Goal: Information Seeking & Learning: Learn about a topic

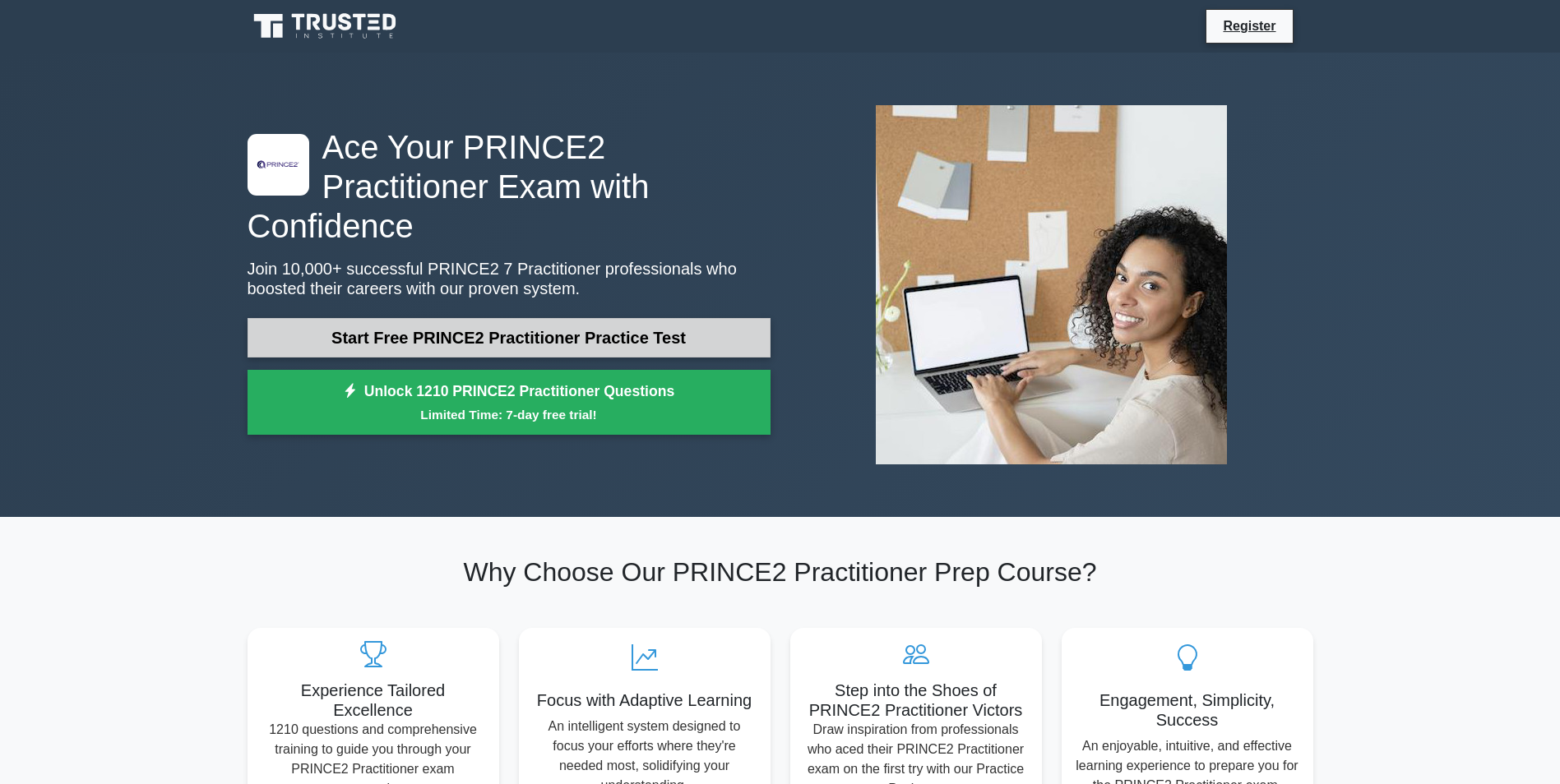
click at [498, 318] on link "Start Free PRINCE2 Practitioner Practice Test" at bounding box center [509, 337] width 524 height 39
click at [497, 318] on link "Start Free PRINCE2 Practitioner Practice Test" at bounding box center [509, 337] width 524 height 39
click at [563, 318] on link "Start Free PRINCE2 Practitioner Practice Test" at bounding box center [509, 337] width 524 height 39
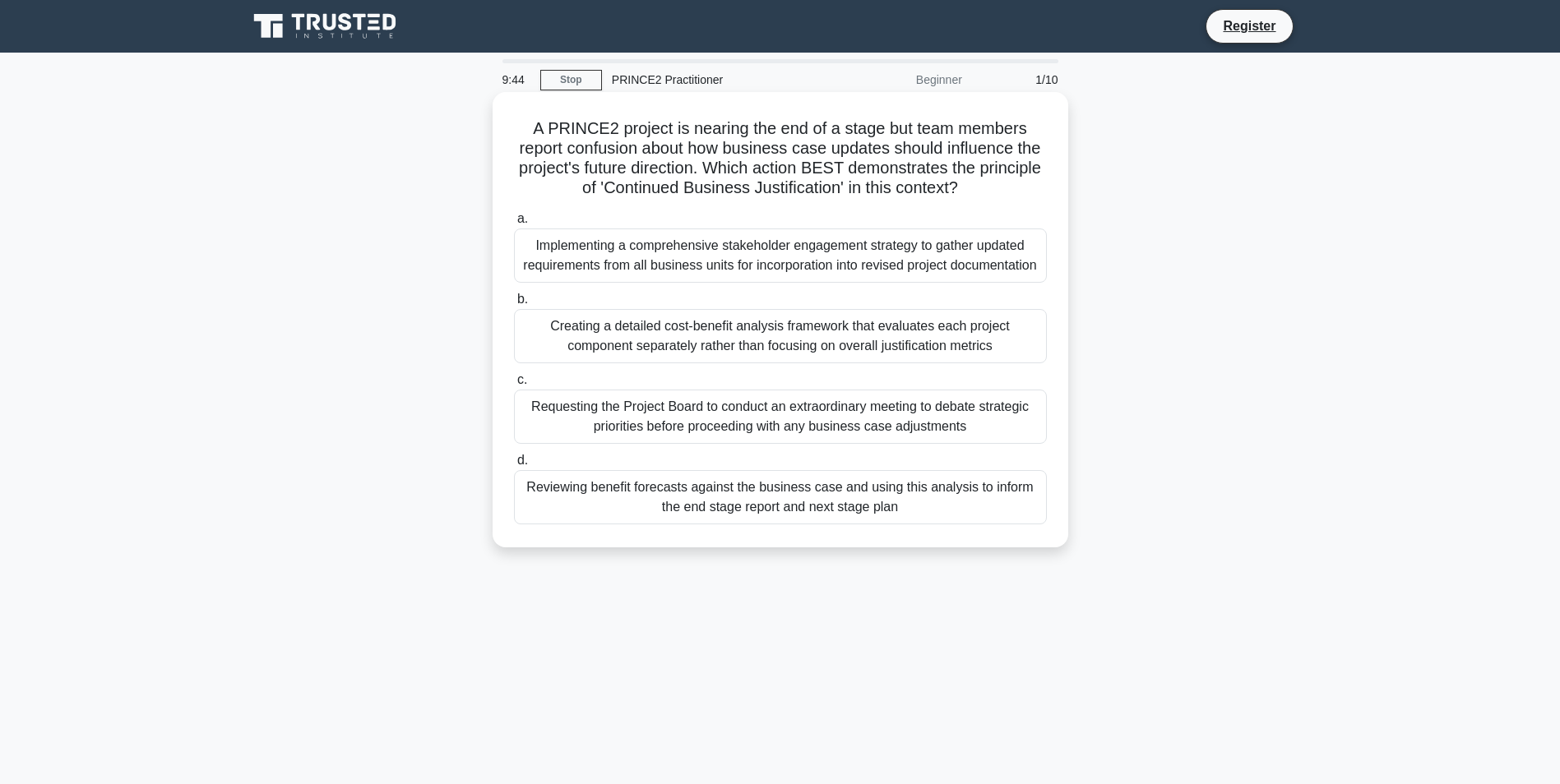
click at [667, 257] on div "Implementing a comprehensive stakeholder engagement strategy to gather updated …" at bounding box center [780, 255] width 533 height 54
click at [514, 224] on input "a. Implementing a comprehensive stakeholder engagement strategy to gather updat…" at bounding box center [514, 219] width 0 height 11
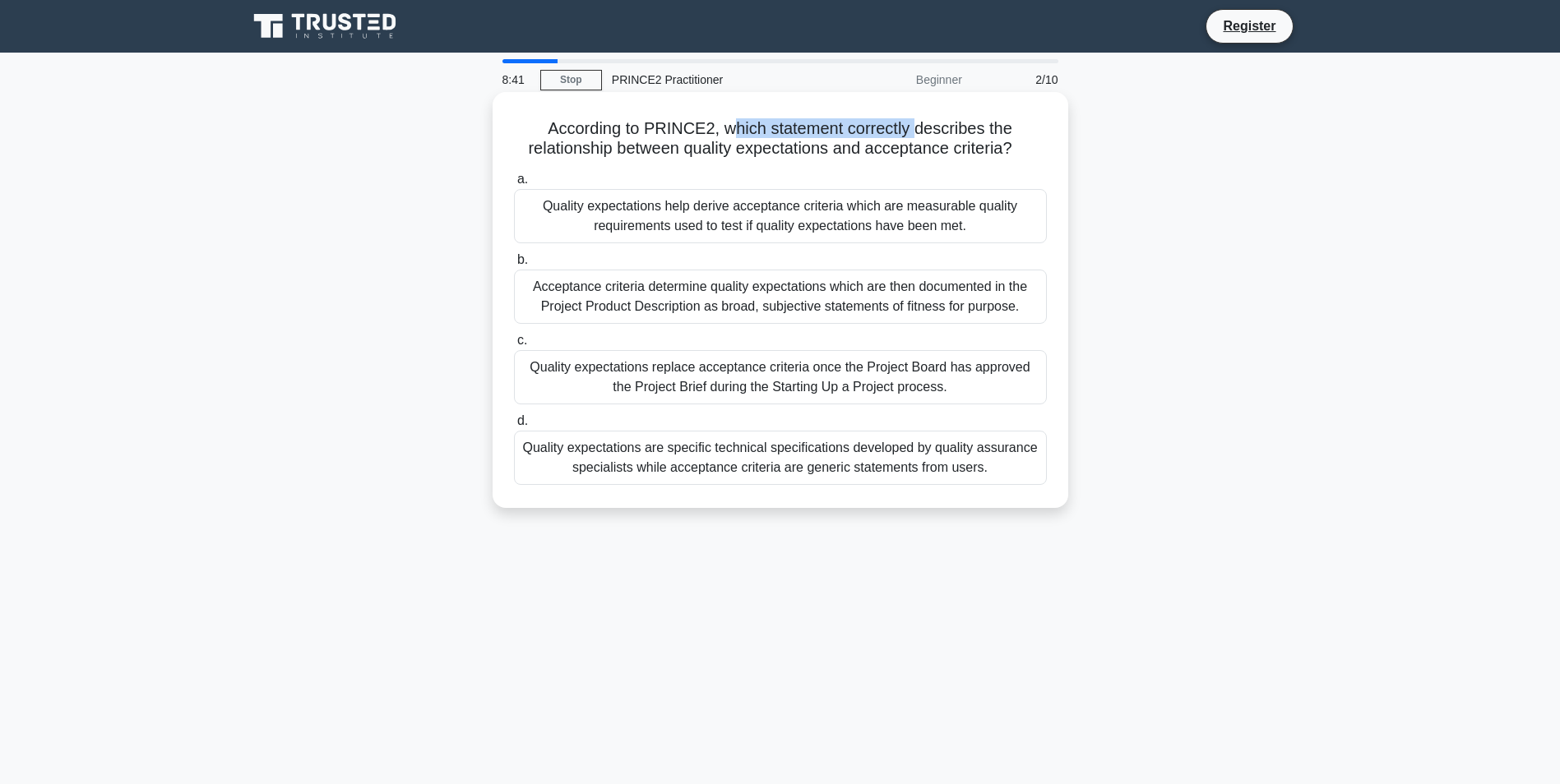
drag, startPoint x: 736, startPoint y: 127, endPoint x: 925, endPoint y: 133, distance: 189.1
click at [925, 133] on h5 "According to PRINCE2, which statement correctly describes the relationship betw…" at bounding box center [780, 138] width 536 height 41
drag, startPoint x: 556, startPoint y: 147, endPoint x: 774, endPoint y: 145, distance: 218.0
click at [774, 145] on h5 "According to PRINCE2, which statement correctly describes the relationship betw…" at bounding box center [780, 138] width 536 height 41
click at [612, 205] on div "Quality expectations help derive acceptance criteria which are measurable quali…" at bounding box center [780, 216] width 533 height 54
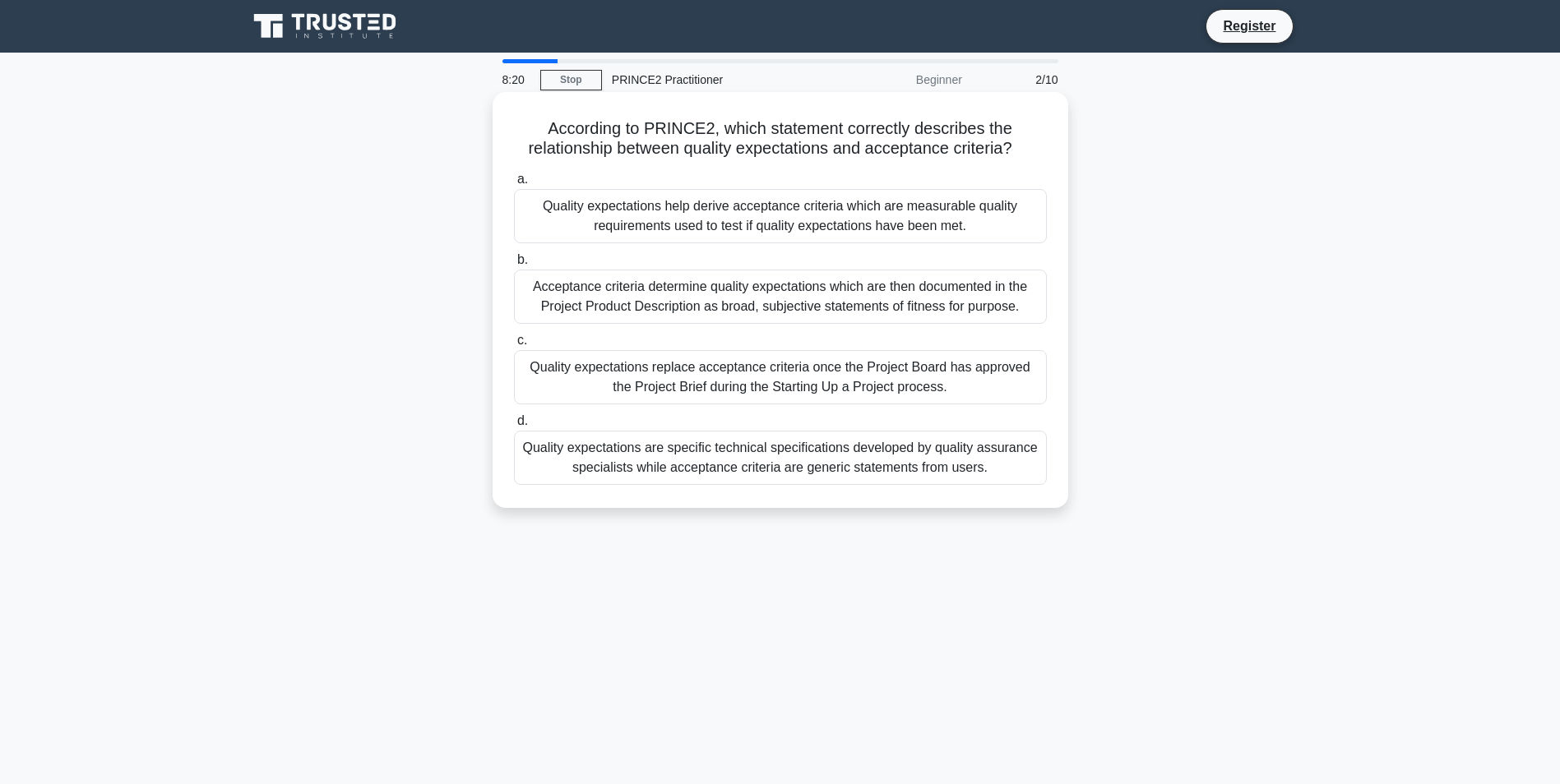
click at [514, 185] on input "a. Quality expectations help derive acceptance criteria which are measurable qu…" at bounding box center [514, 180] width 0 height 11
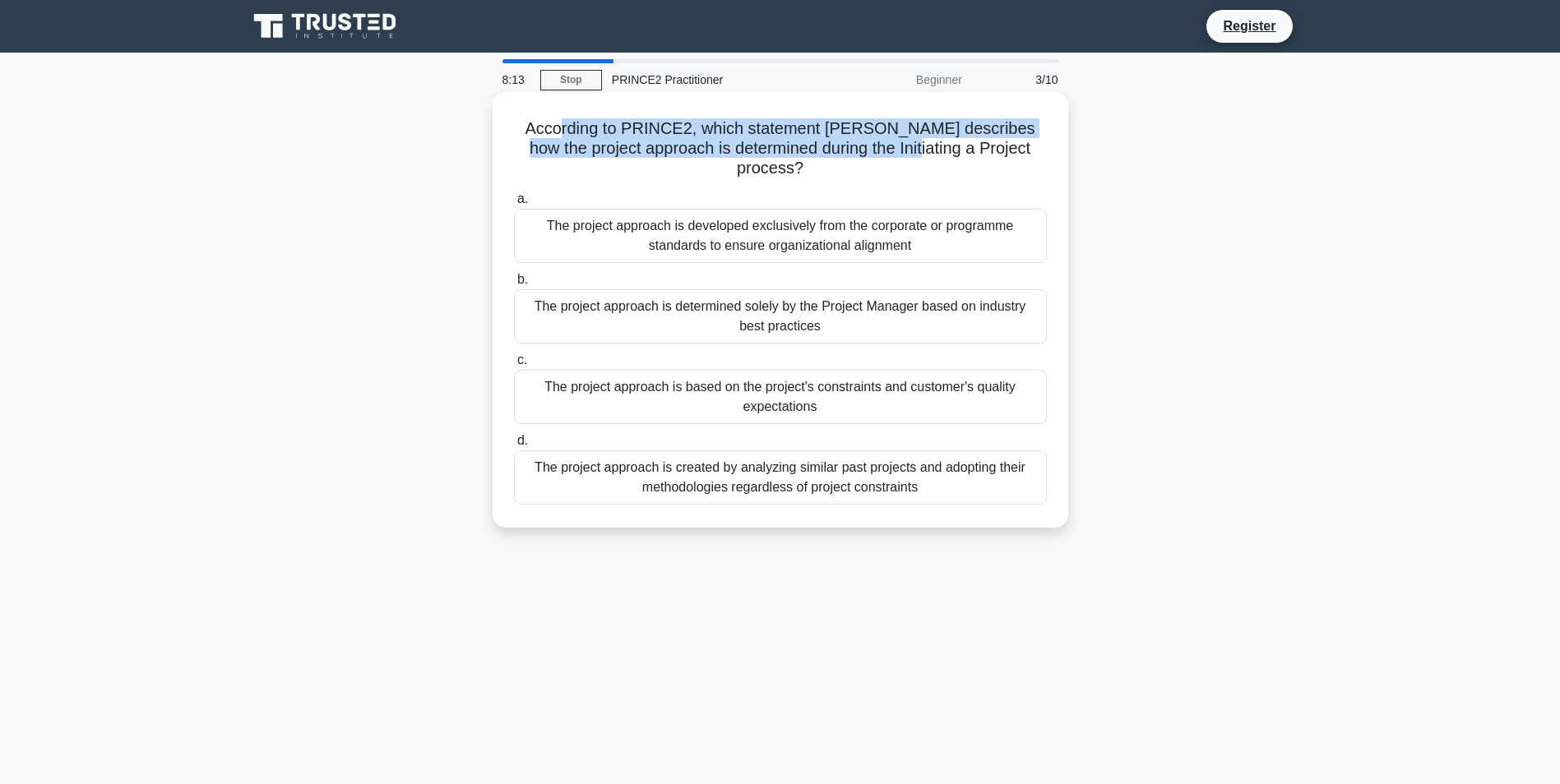
drag, startPoint x: 545, startPoint y: 123, endPoint x: 886, endPoint y: 153, distance: 342.3
click at [886, 153] on h5 "According to PRINCE2, which statement BEST describes how the project approach i…" at bounding box center [780, 149] width 536 height 61
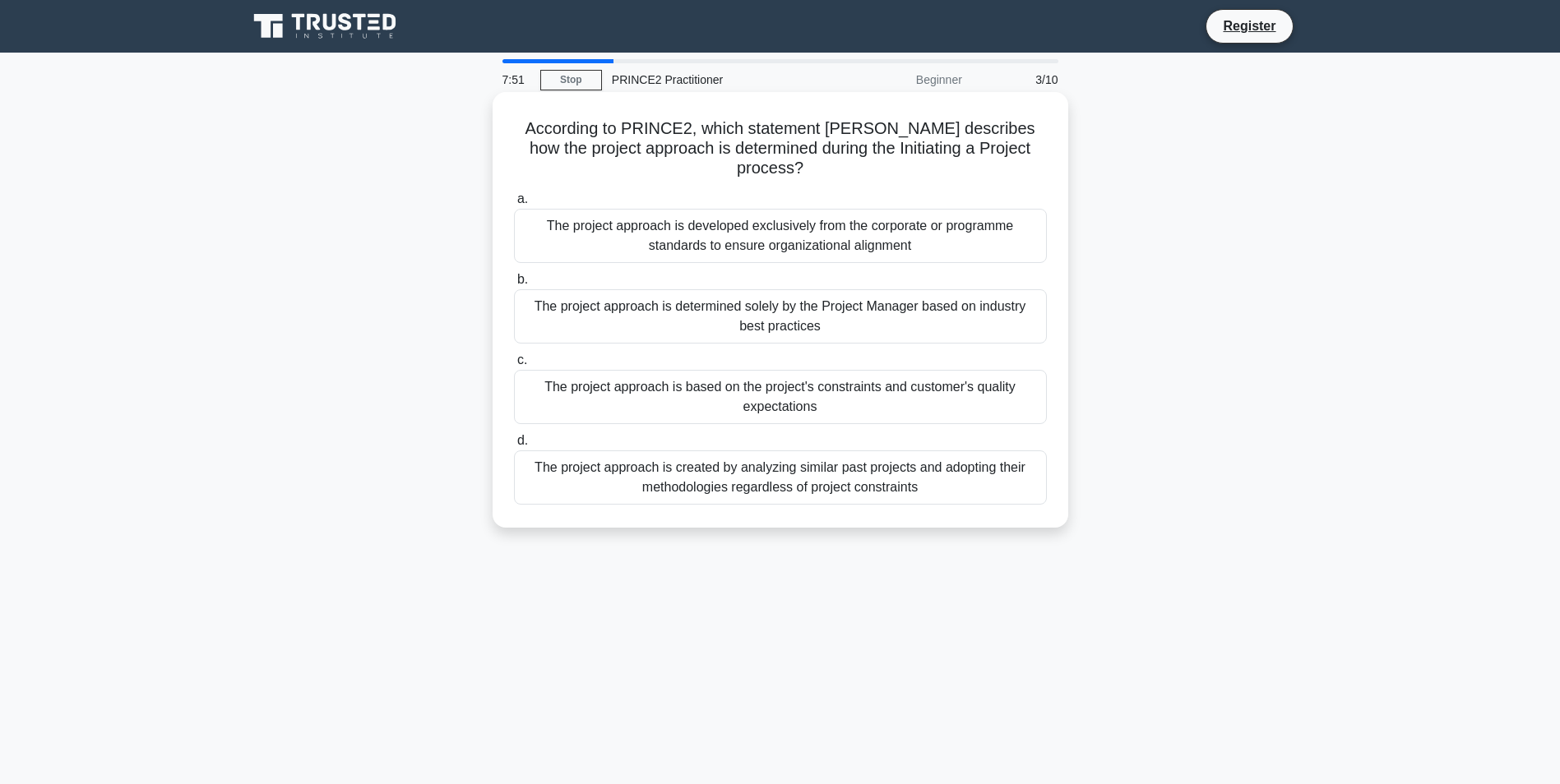
click at [834, 456] on div "The project approach is created by analyzing similar past projects and adopting…" at bounding box center [780, 477] width 533 height 54
click at [514, 446] on input "d. The project approach is created by analyzing similar past projects and adopt…" at bounding box center [514, 440] width 0 height 11
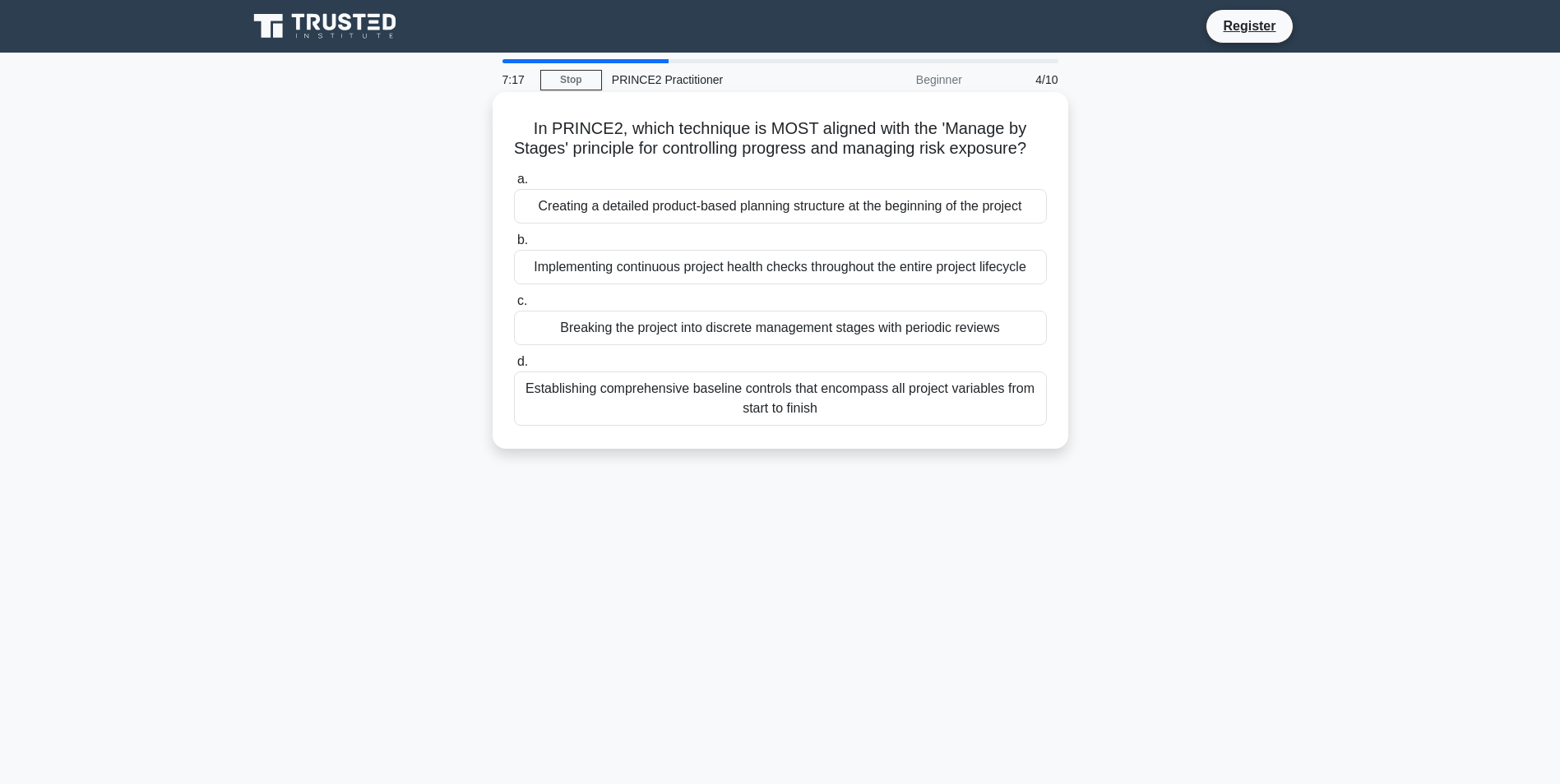
click at [798, 346] on div "Breaking the project into discrete management stages with periodic reviews" at bounding box center [780, 328] width 533 height 34
click at [514, 307] on input "c. Breaking the project into discrete management stages with periodic reviews" at bounding box center [514, 301] width 0 height 11
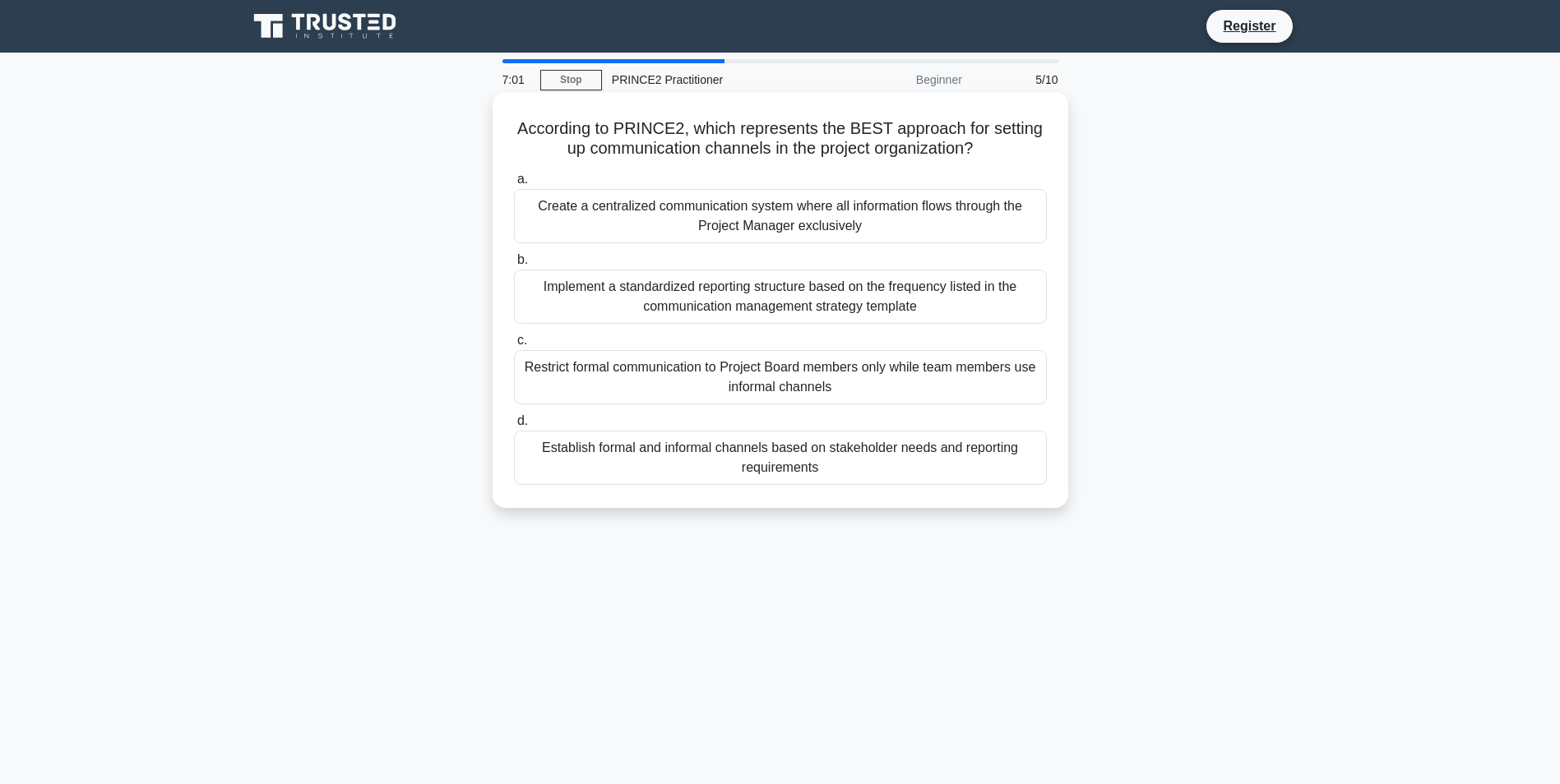
click at [777, 464] on div "Establish formal and informal channels based on stakeholder needs and reporting…" at bounding box center [780, 457] width 533 height 54
click at [514, 427] on input "d. Establish formal and informal channels based on stakeholder needs and report…" at bounding box center [514, 421] width 0 height 11
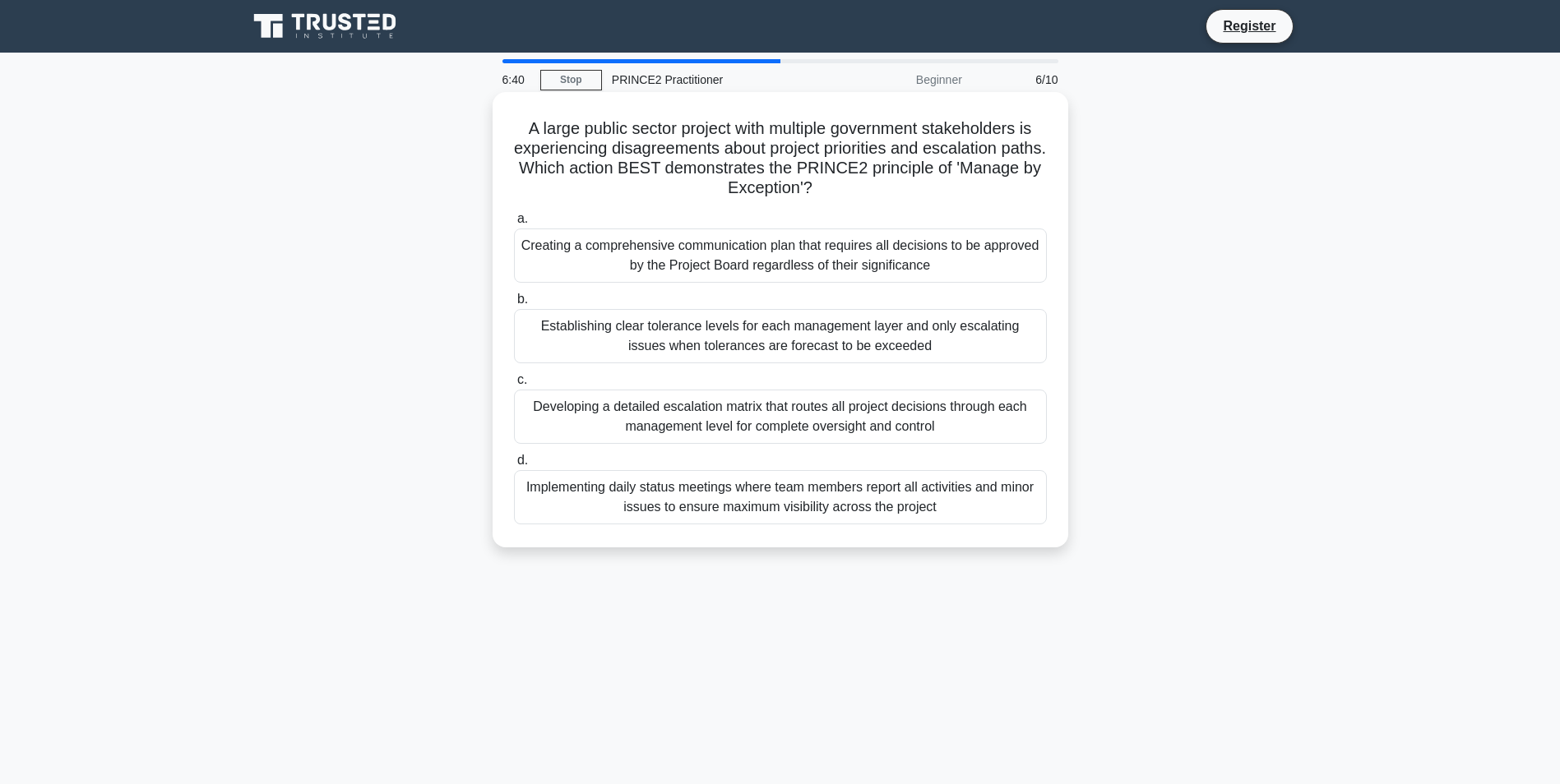
click at [1037, 336] on div "Establishing clear tolerance levels for each management layer and only escalati…" at bounding box center [780, 336] width 533 height 54
click at [514, 305] on input "b. Establishing clear tolerance levels for each management layer and only escal…" at bounding box center [514, 299] width 0 height 11
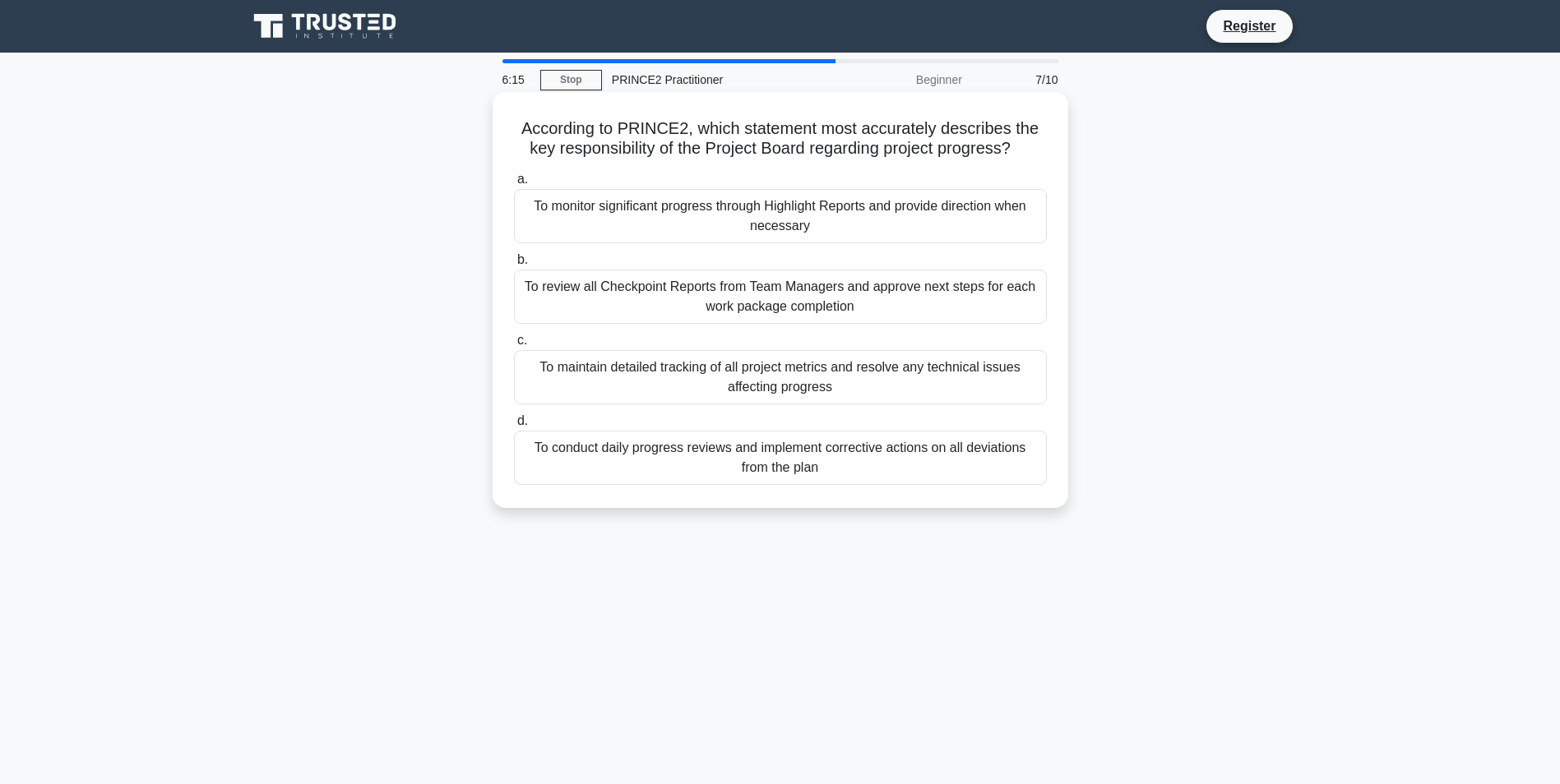
click at [774, 217] on div "To monitor significant progress through Highlight Reports and provide direction…" at bounding box center [780, 216] width 533 height 54
click at [514, 185] on input "a. To monitor significant progress through Highlight Reports and provide direct…" at bounding box center [514, 180] width 0 height 11
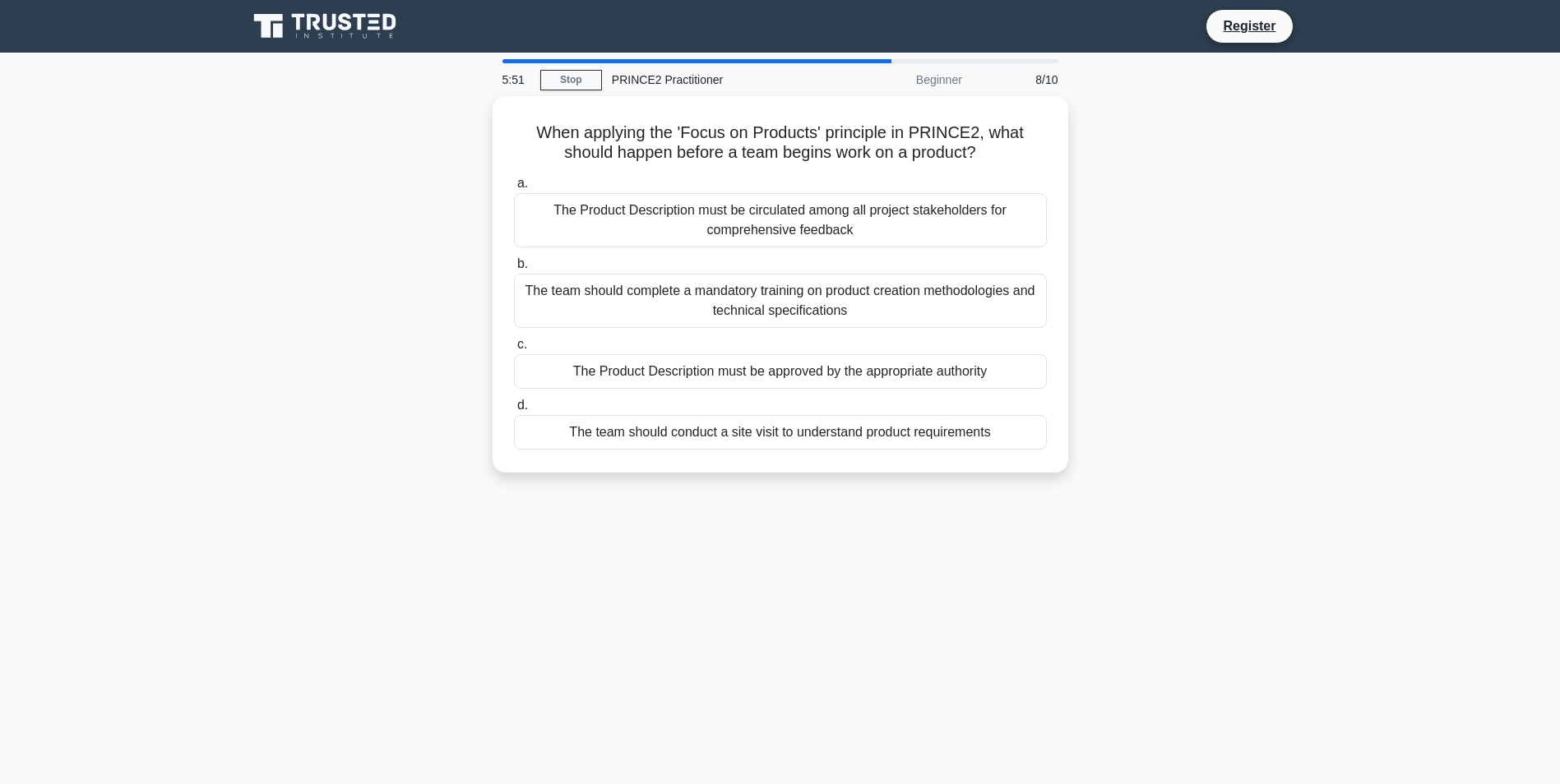
click at [774, 217] on div "The Product Description must be circulated among all project stakeholders for c…" at bounding box center [780, 220] width 533 height 54
click at [514, 189] on input "a. The Product Description must be circulated among all project stakeholders fo…" at bounding box center [514, 183] width 0 height 11
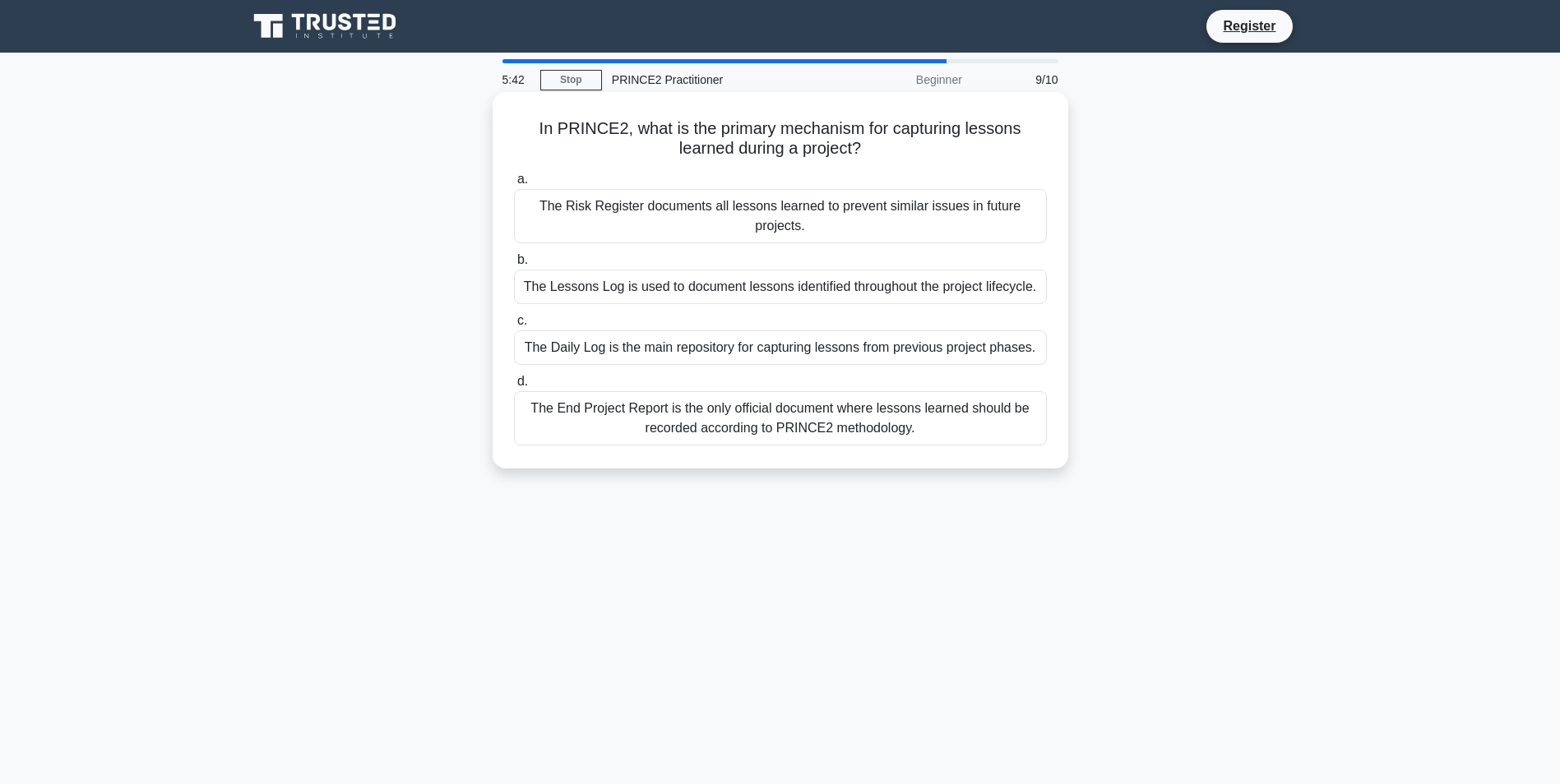
click at [798, 289] on div "The Lessons Log is used to document lessons identified throughout the project l…" at bounding box center [780, 286] width 533 height 34
click at [514, 265] on input "b. The Lessons Log is used to document lessons identified throughout the projec…" at bounding box center [514, 260] width 0 height 11
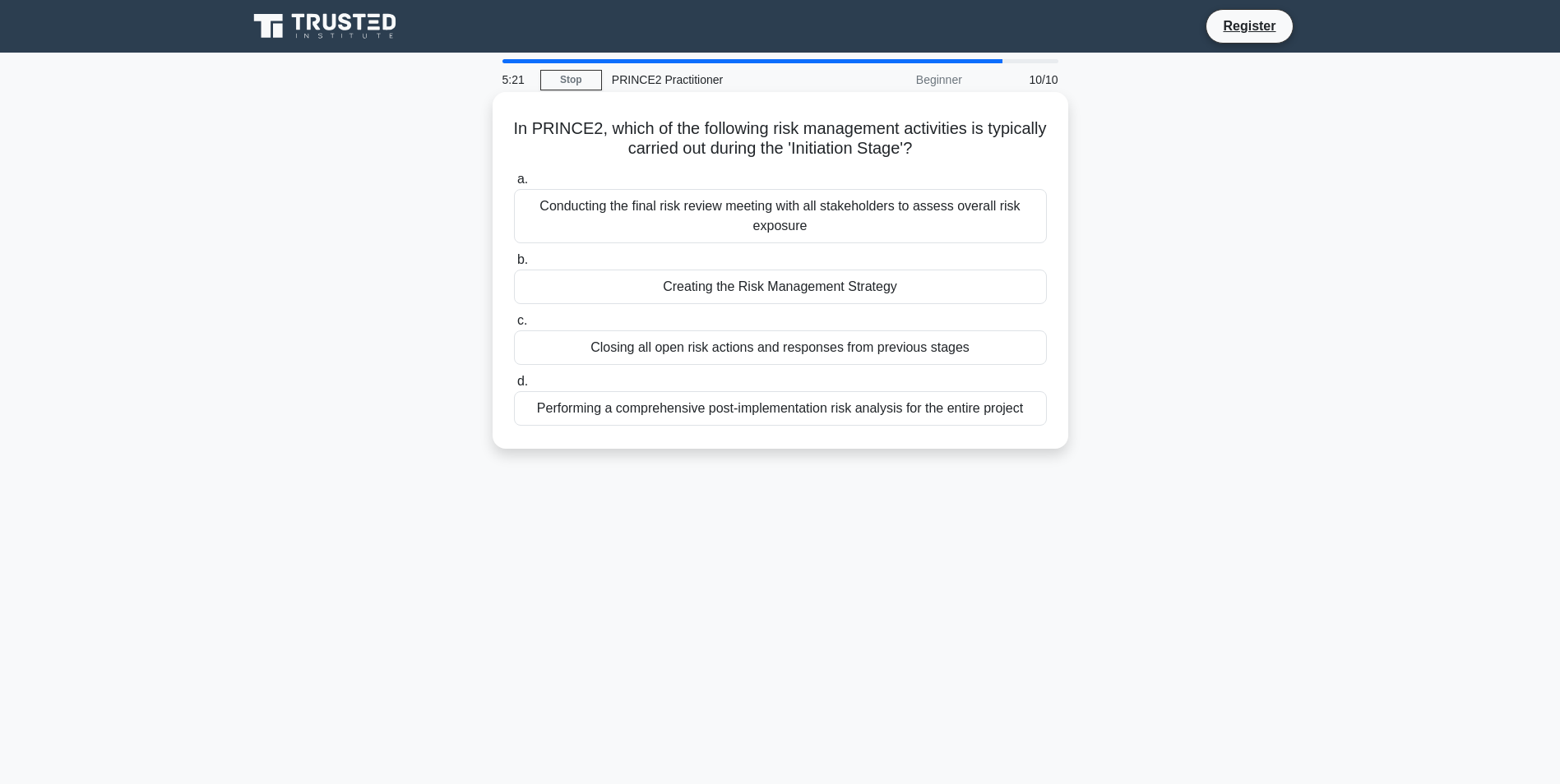
click at [842, 284] on div "Creating the Risk Management Strategy" at bounding box center [780, 286] width 533 height 34
click at [514, 265] on input "b. Creating the Risk Management Strategy" at bounding box center [514, 260] width 0 height 11
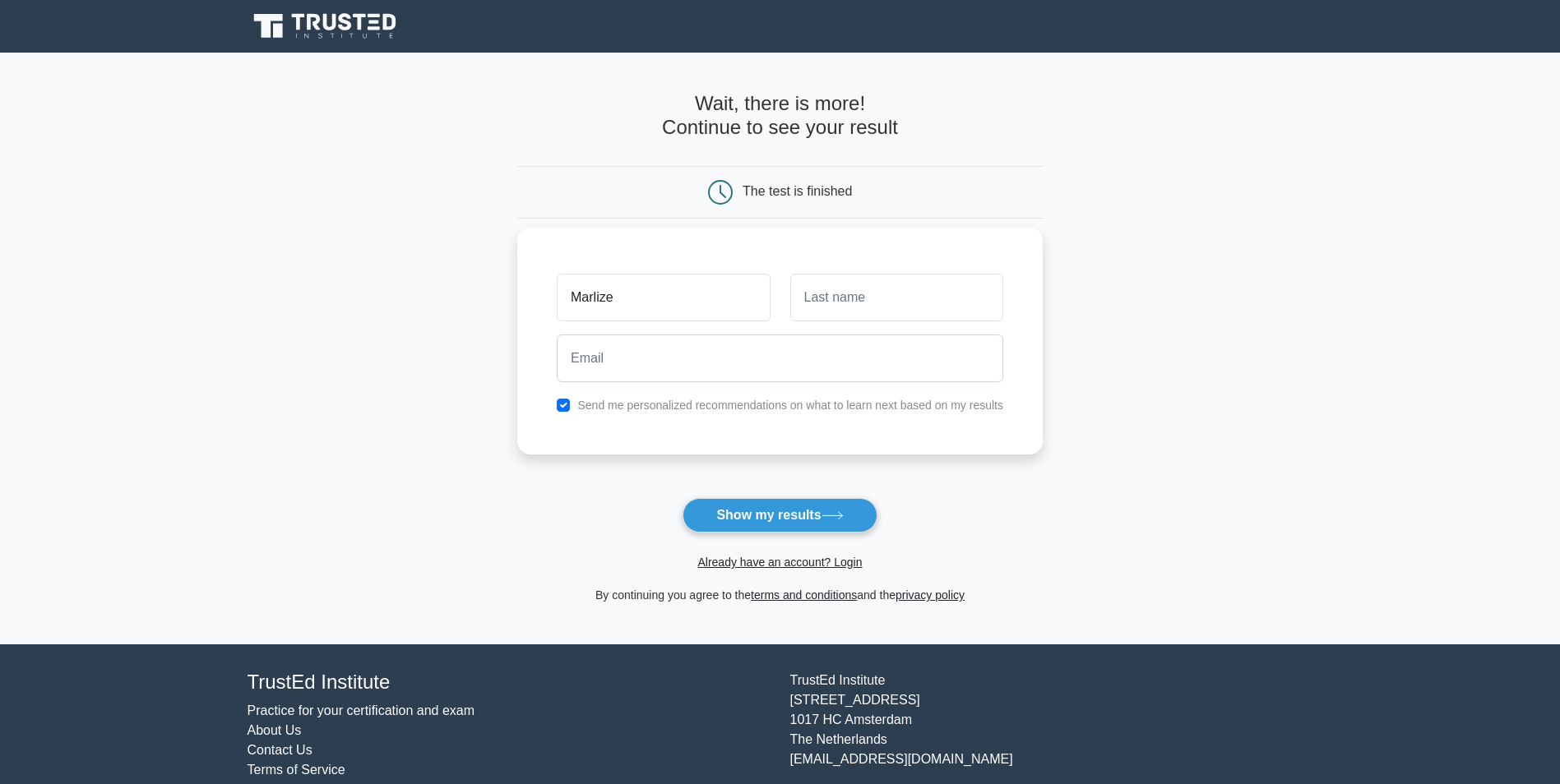
type input "Marlize"
click at [886, 310] on input "text" at bounding box center [896, 298] width 213 height 48
type input "Kotze"
click at [769, 375] on input "email" at bounding box center [780, 358] width 446 height 48
type input "[EMAIL_ADDRESS][DOMAIN_NAME]"
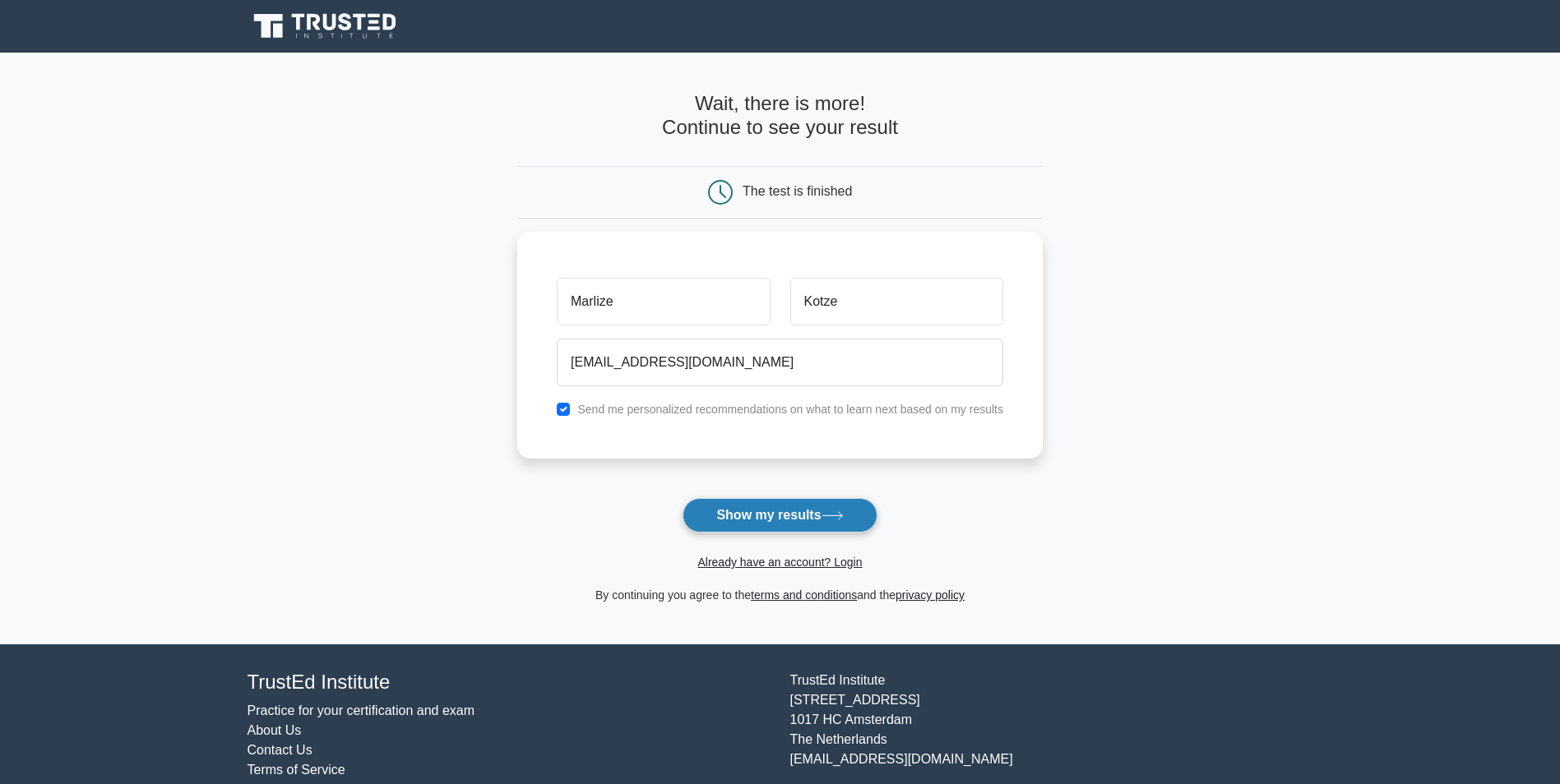
click at [778, 516] on button "Show my results" at bounding box center [780, 516] width 194 height 34
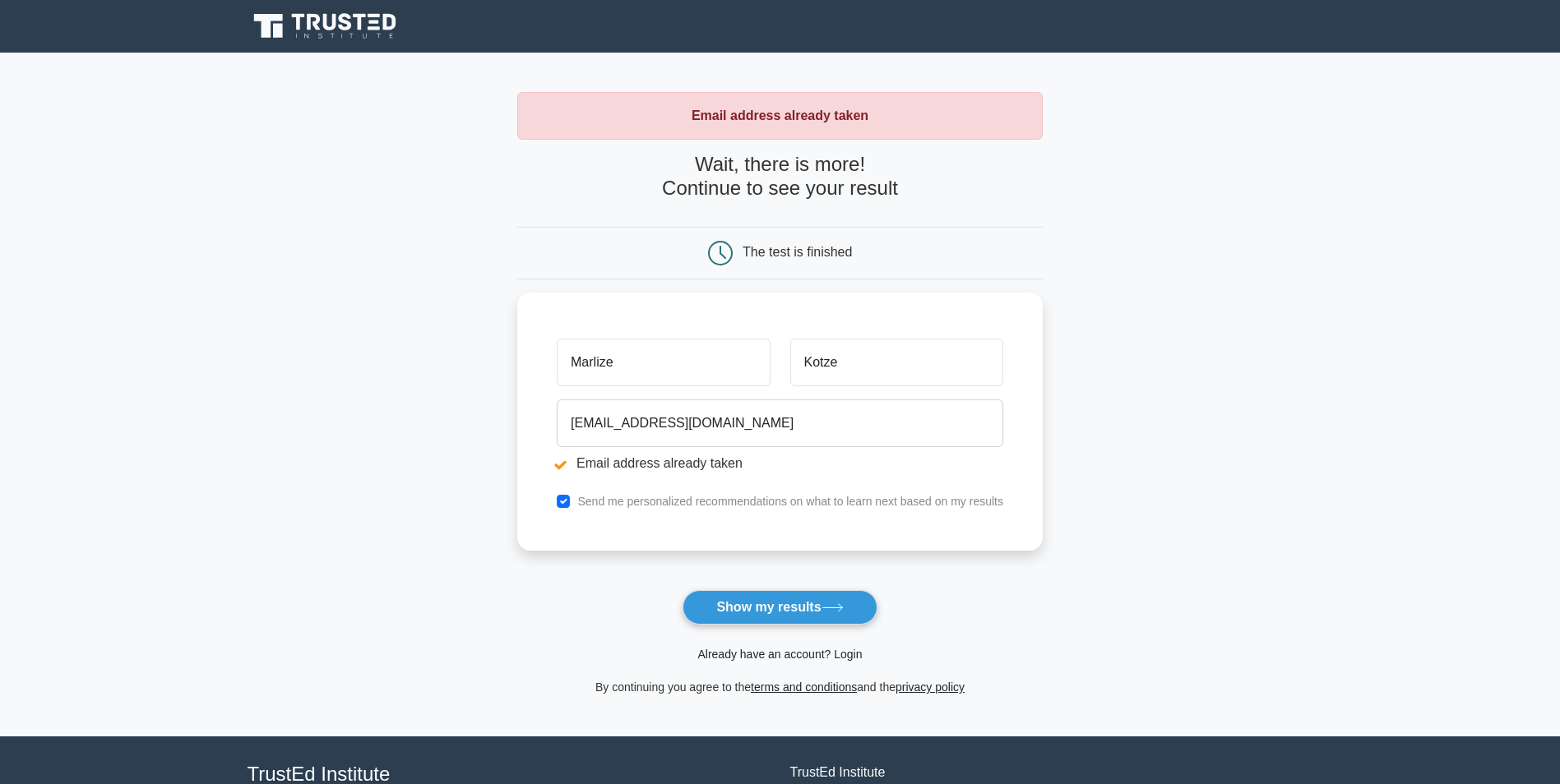
click at [847, 657] on link "Already have an account? Login" at bounding box center [780, 654] width 164 height 13
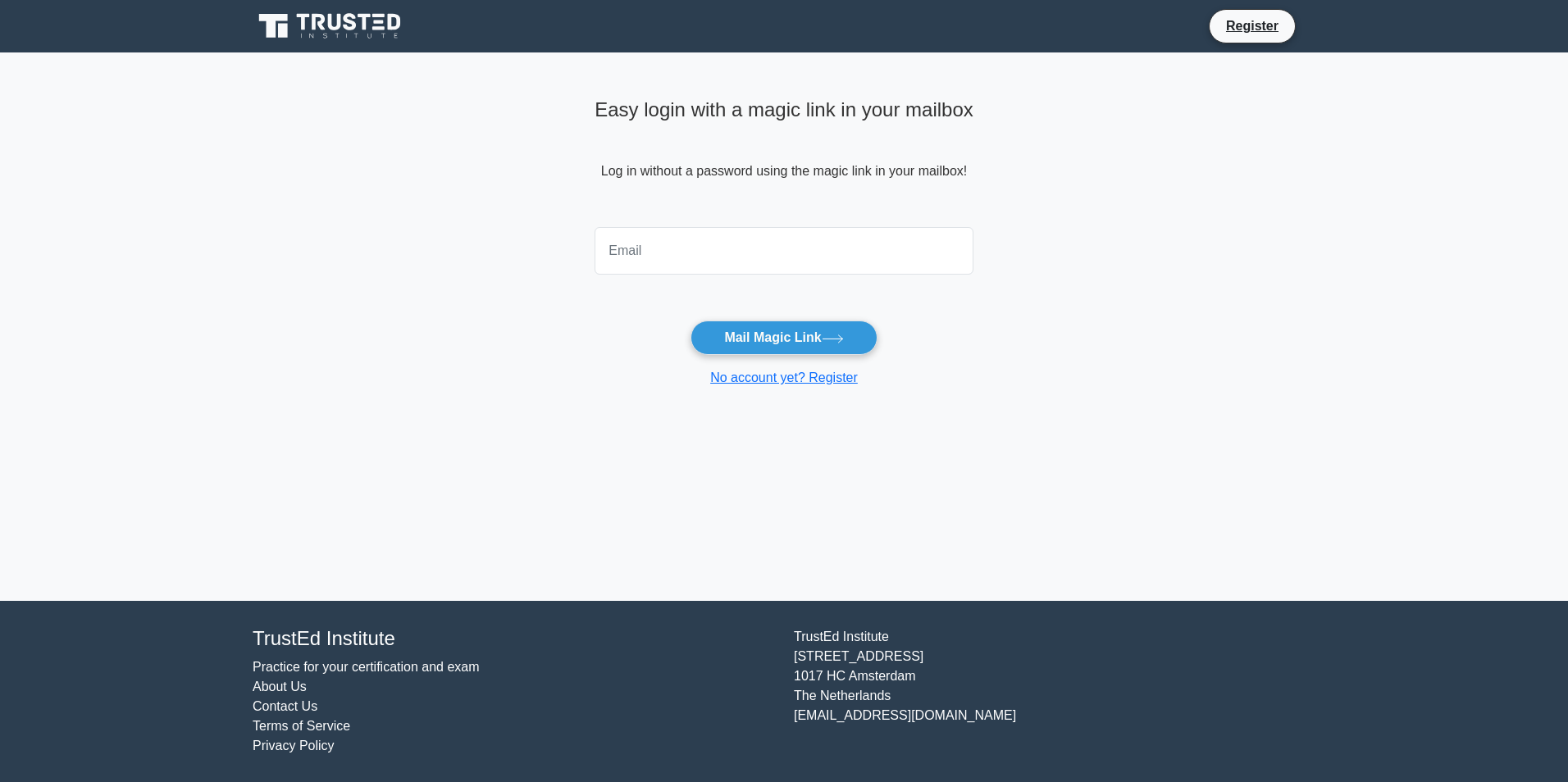
click at [644, 258] on input "email" at bounding box center [784, 251] width 379 height 48
type input "[EMAIL_ADDRESS][DOMAIN_NAME]"
click at [781, 344] on button "Mail Magic Link" at bounding box center [783, 338] width 186 height 34
